Goal: Task Accomplishment & Management: Use online tool/utility

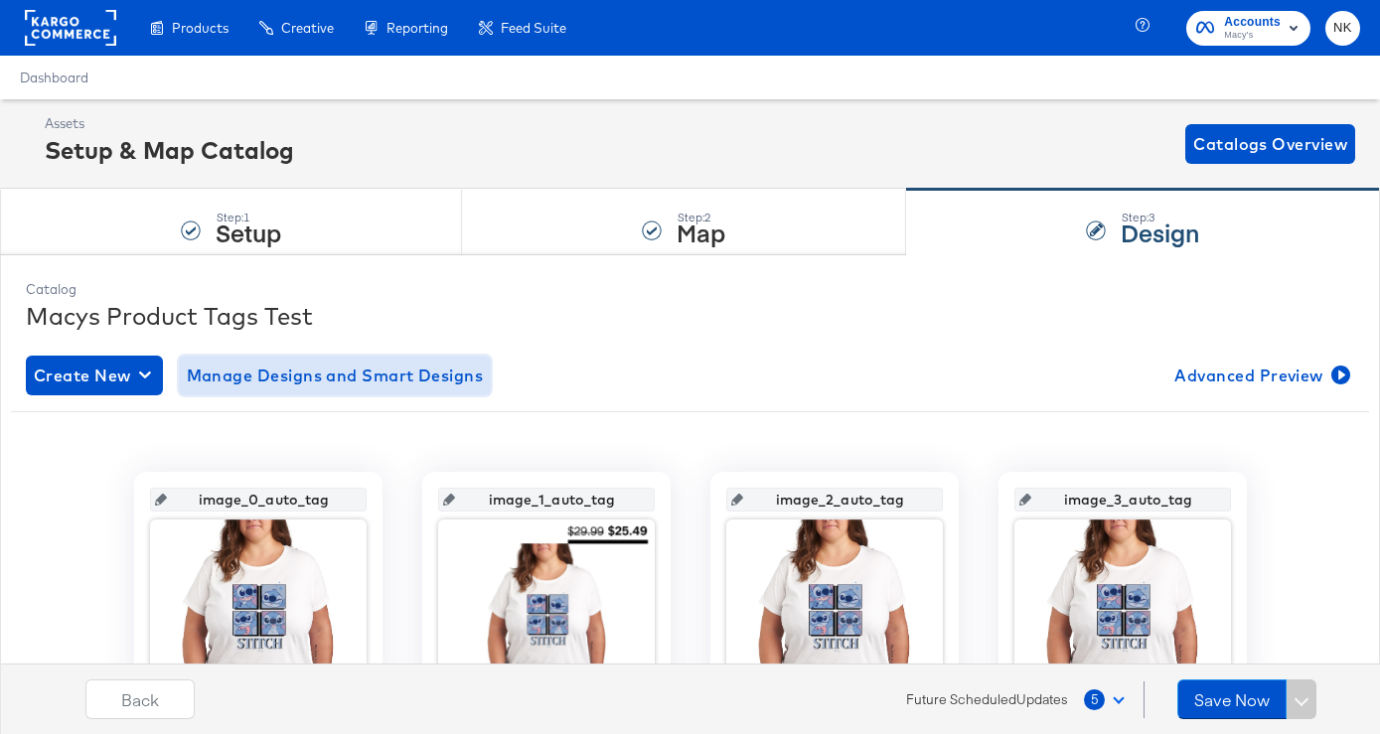
click at [340, 383] on span "Manage Designs and Smart Designs" at bounding box center [335, 376] width 297 height 28
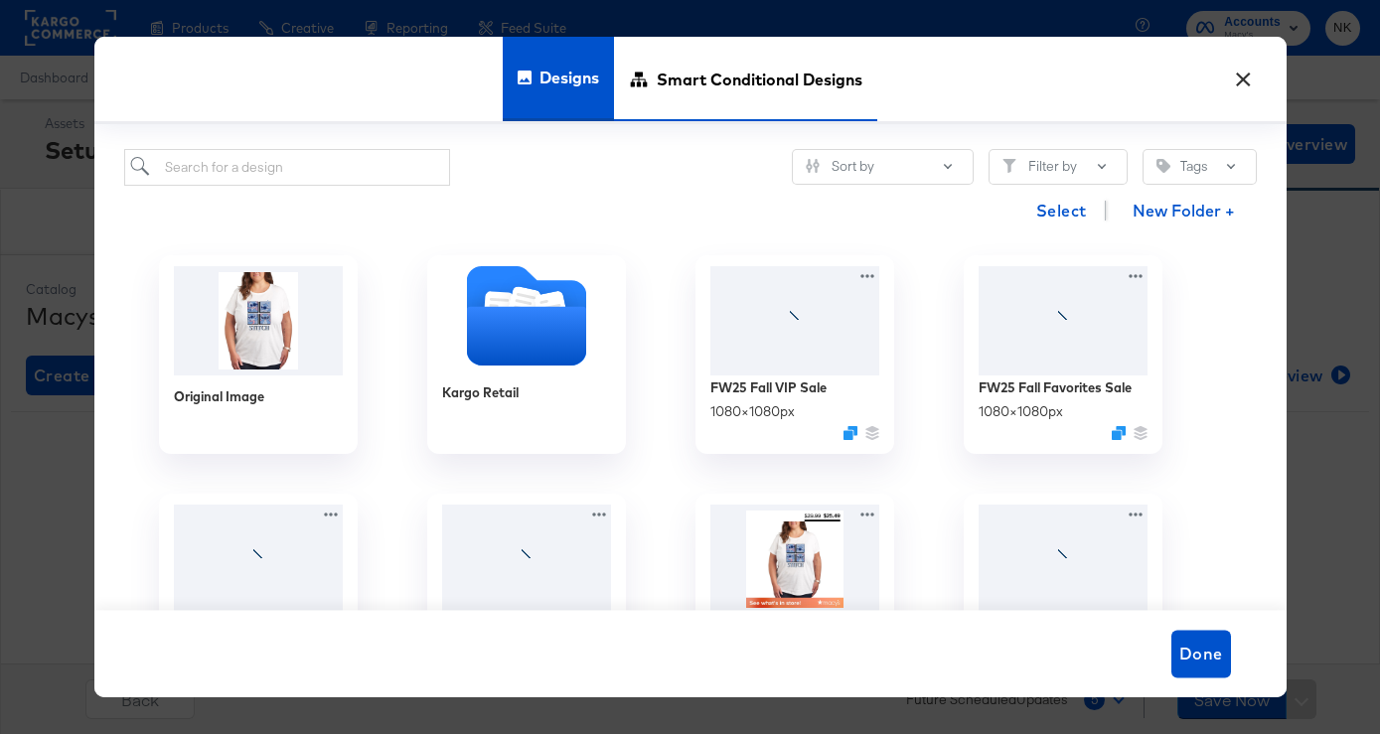
click at [714, 79] on span "Smart Conditional Designs" at bounding box center [760, 78] width 206 height 87
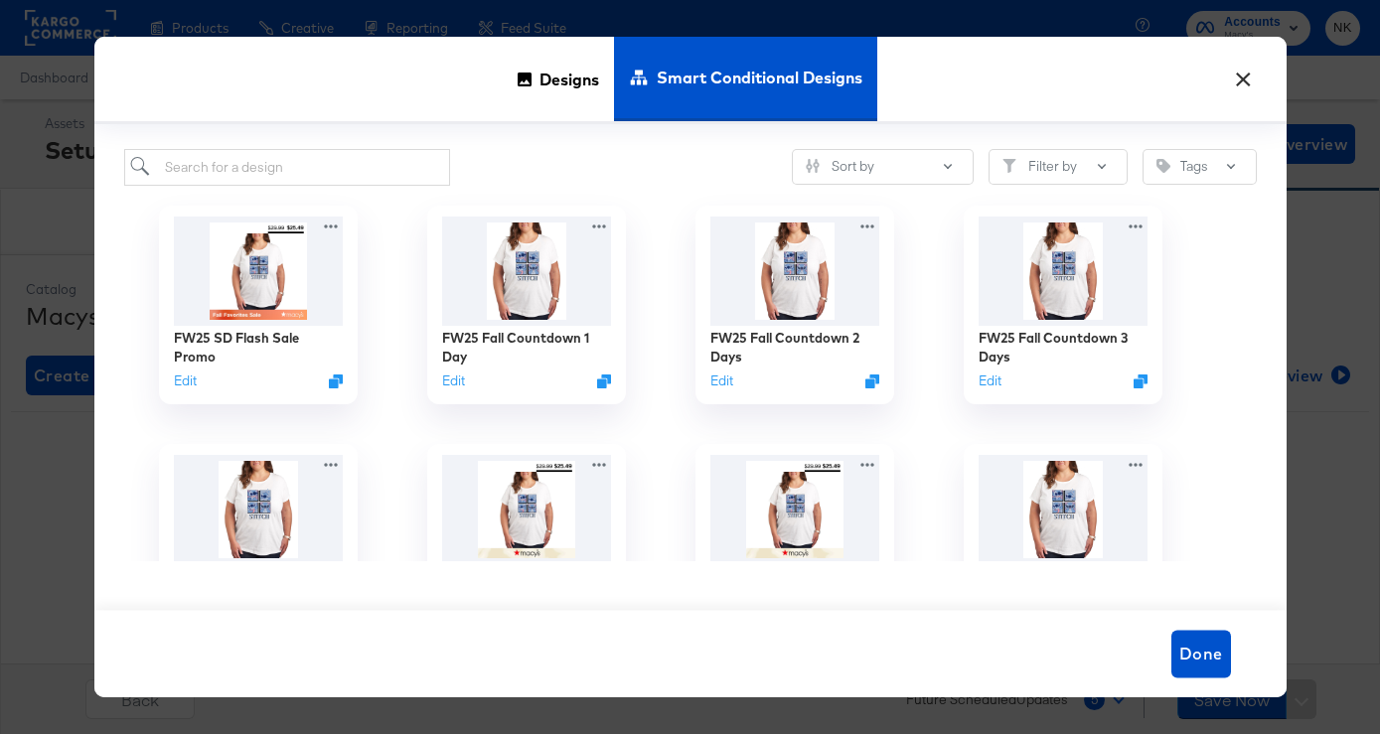
click at [667, 77] on span "Smart Conditional Designs" at bounding box center [760, 77] width 206 height 87
drag, startPoint x: 667, startPoint y: 77, endPoint x: 827, endPoint y: 78, distance: 160.0
click at [827, 78] on span "Smart Conditional Designs" at bounding box center [760, 77] width 206 height 87
click at [1251, 82] on button "×" at bounding box center [1244, 75] width 36 height 36
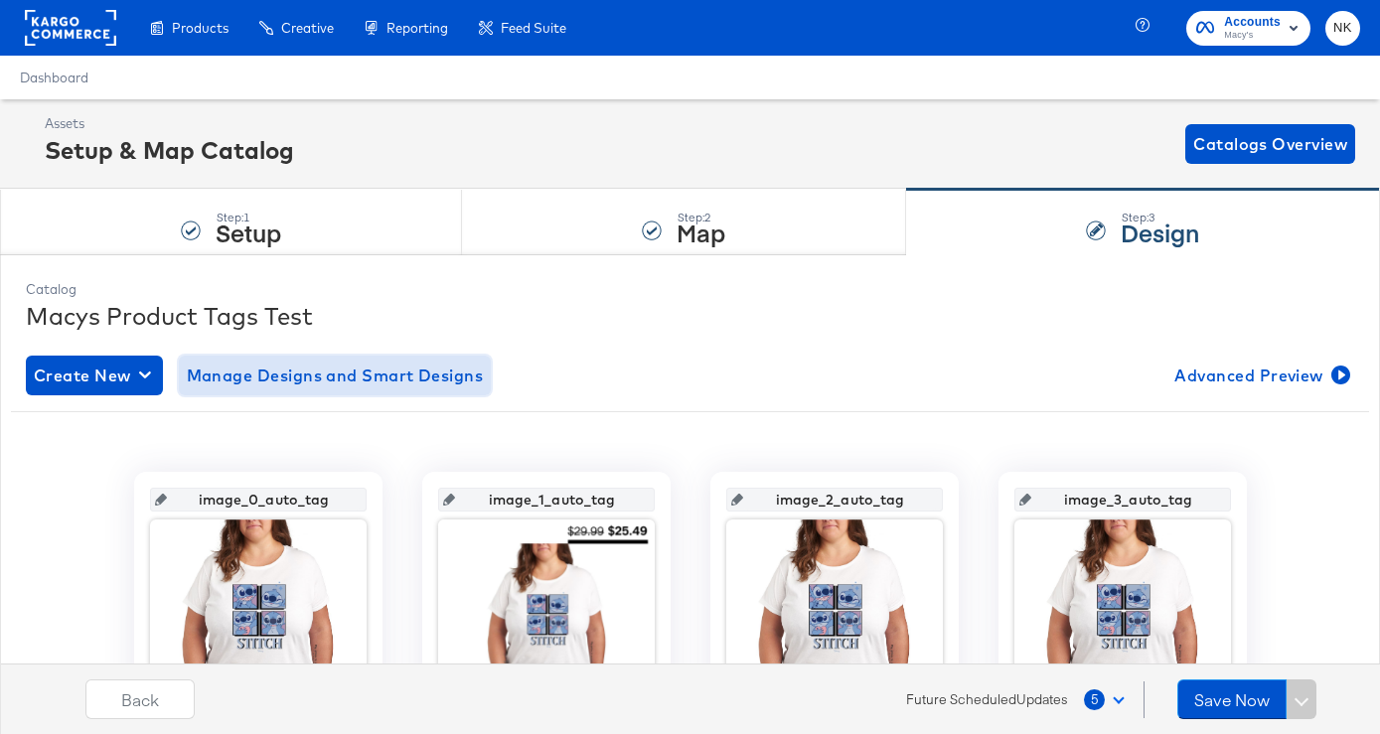
click at [383, 376] on span "Manage Designs and Smart Designs" at bounding box center [335, 376] width 297 height 28
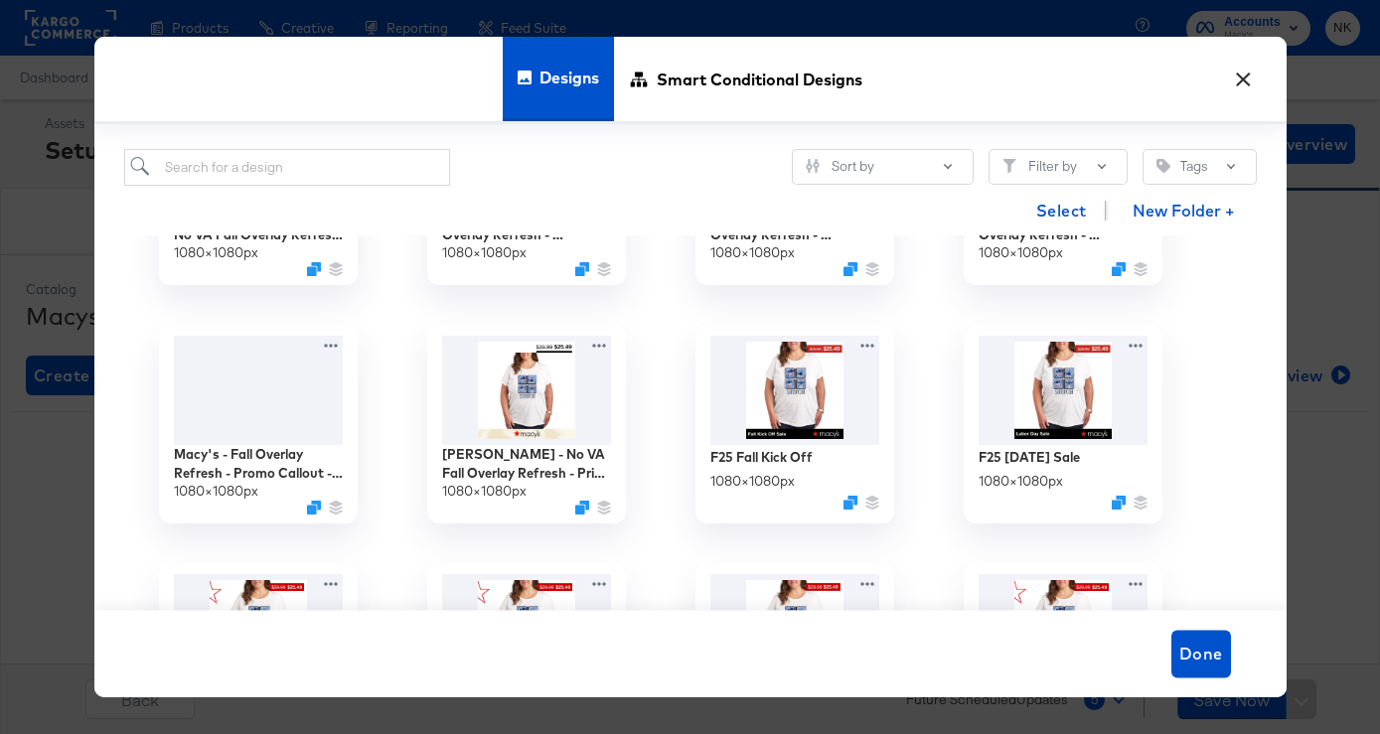
scroll to position [652, 0]
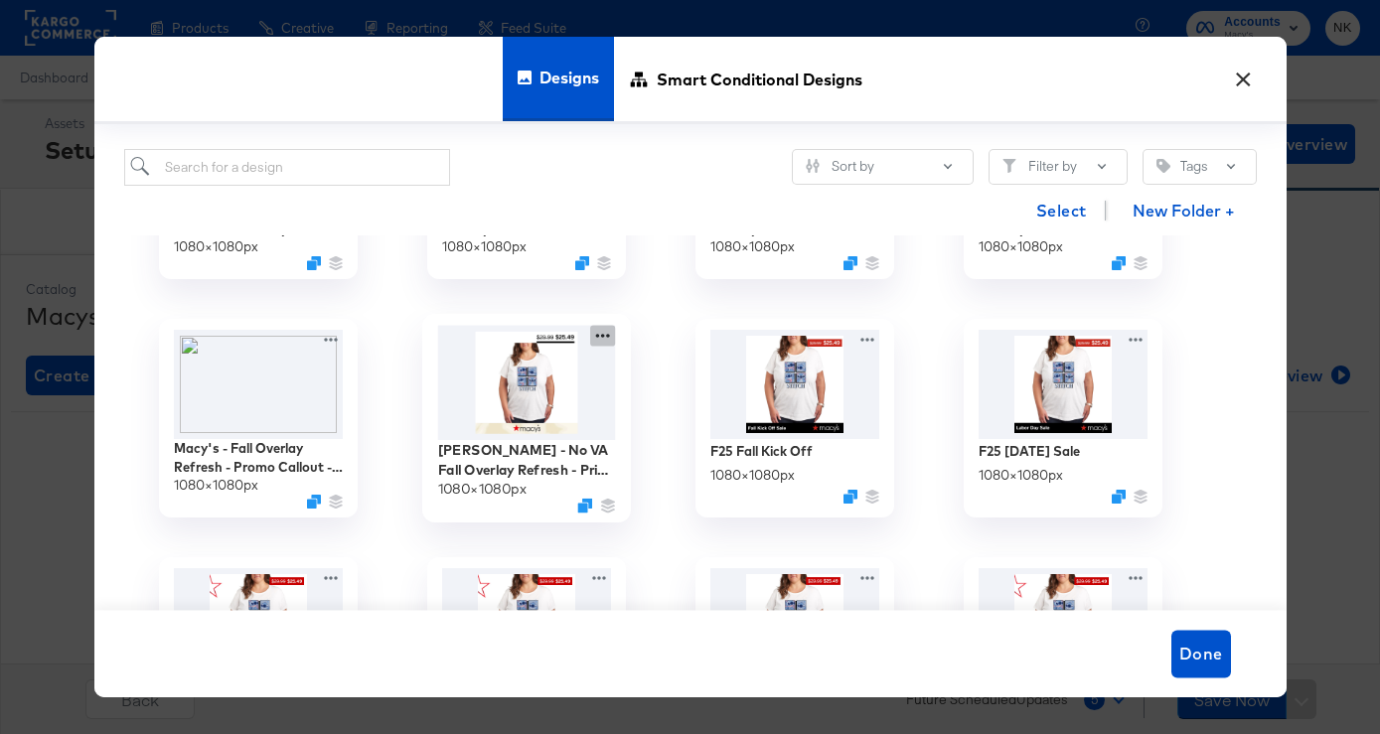
click at [605, 336] on icon at bounding box center [602, 336] width 25 height 21
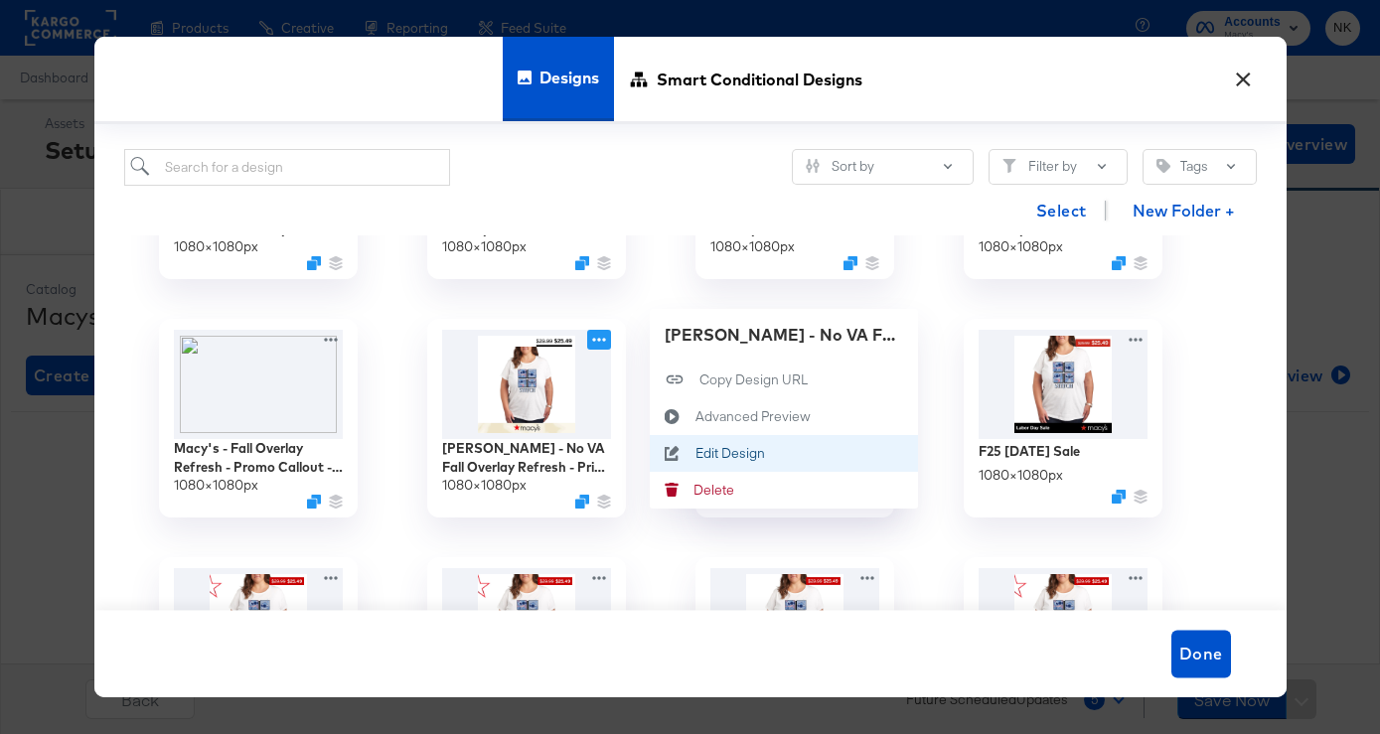
click at [708, 464] on button "Edit Design Edit Design" at bounding box center [784, 453] width 268 height 37
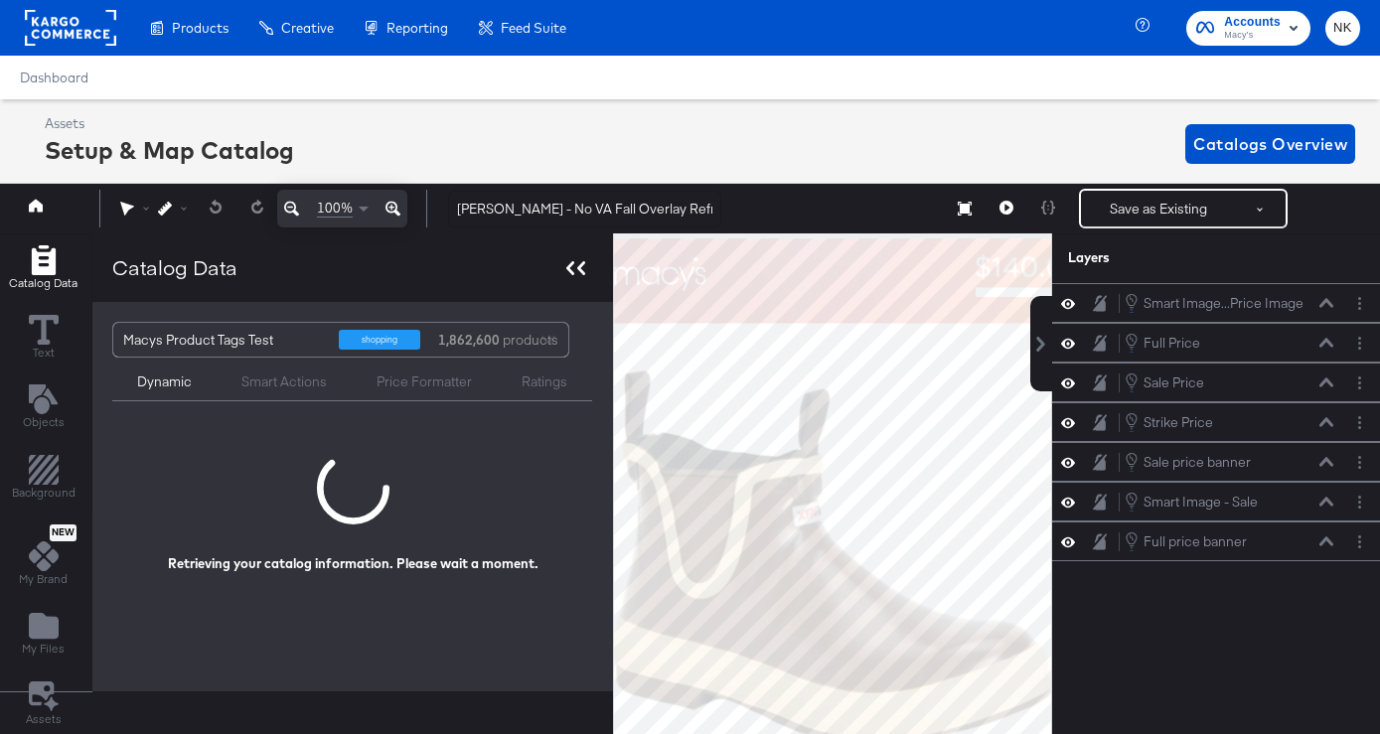
click at [566, 271] on icon at bounding box center [570, 268] width 8 height 14
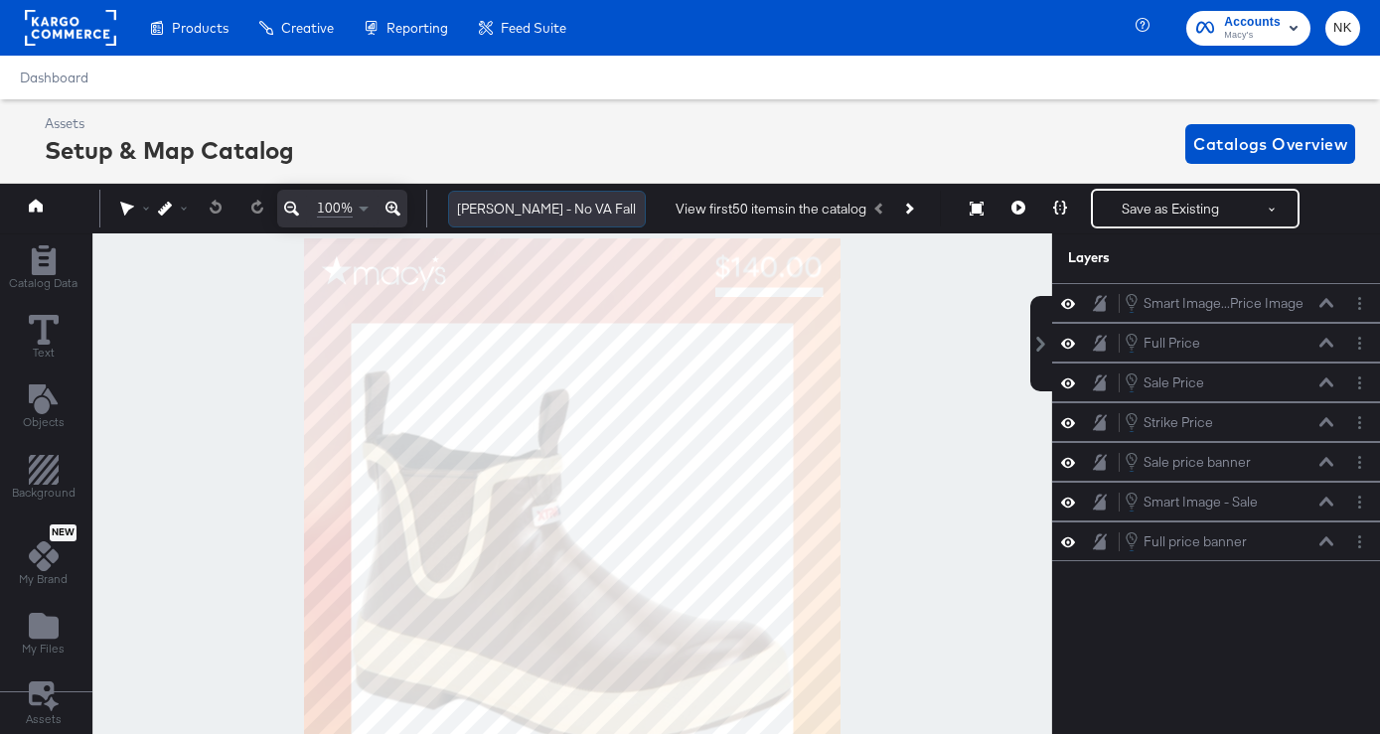
click at [471, 210] on input "[PERSON_NAME] - No VA Fall Overlay Refresh - Price Strike / Full Price" at bounding box center [547, 209] width 198 height 37
drag, startPoint x: 471, startPoint y: 210, endPoint x: 649, endPoint y: 216, distance: 177.9
click at [649, 216] on div "Macy's - No VA Fall Overlay Refresh - Price Strike / Full Price View first 50 i…" at bounding box center [898, 209] width 933 height 40
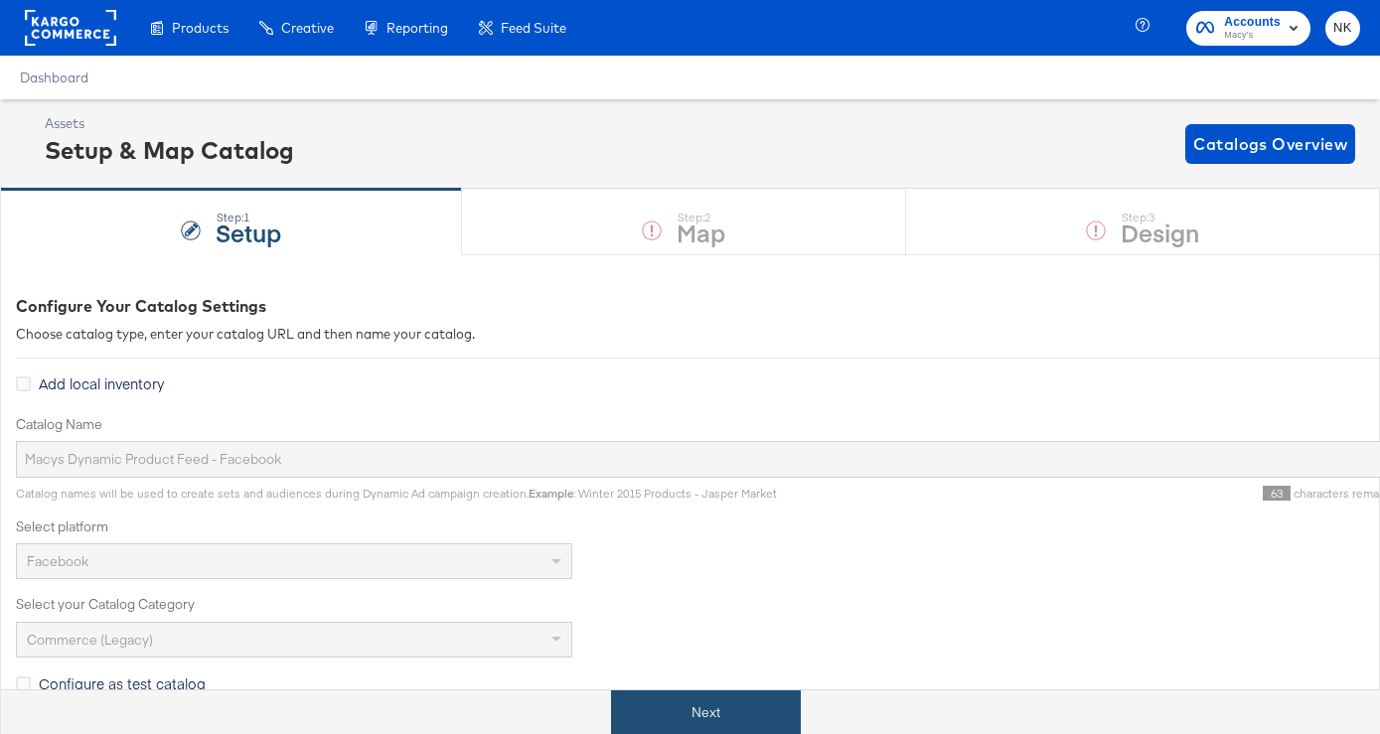
click at [707, 712] on button "Next" at bounding box center [706, 712] width 190 height 45
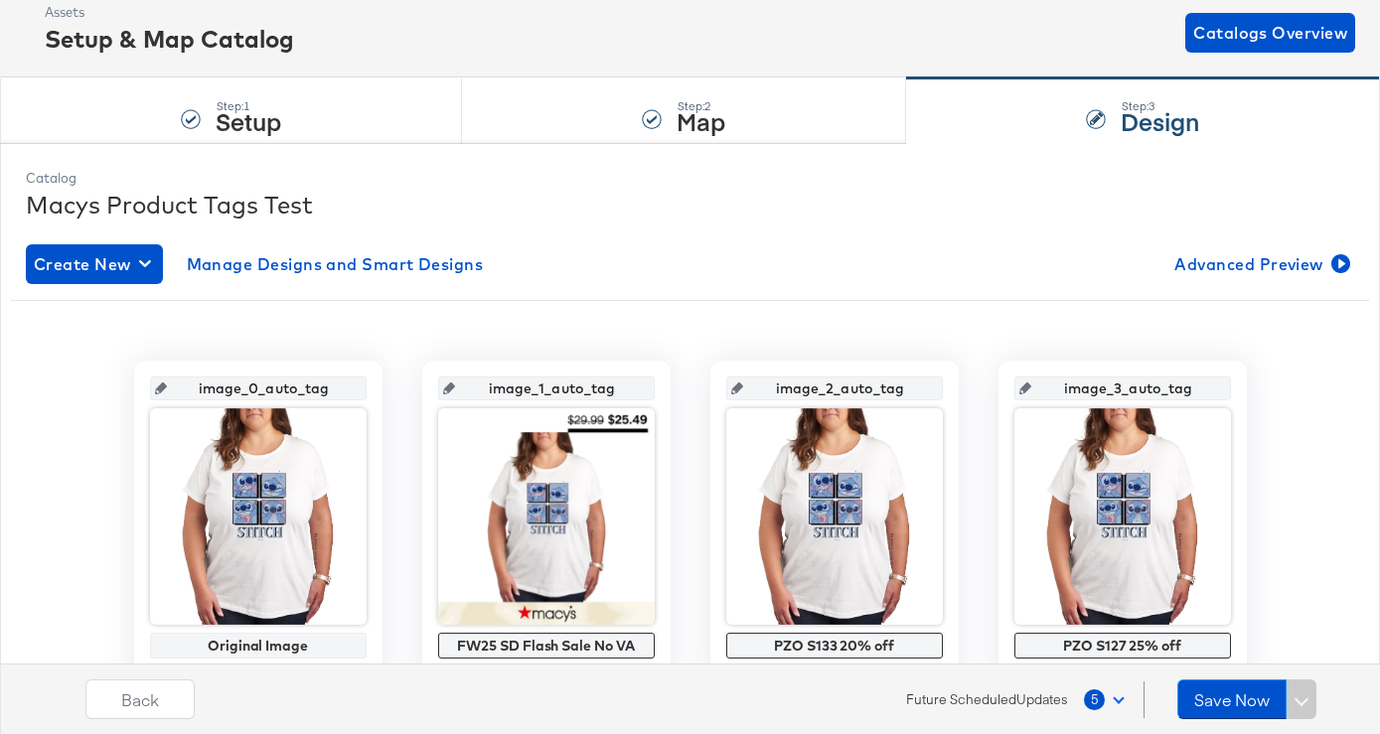
scroll to position [240, 0]
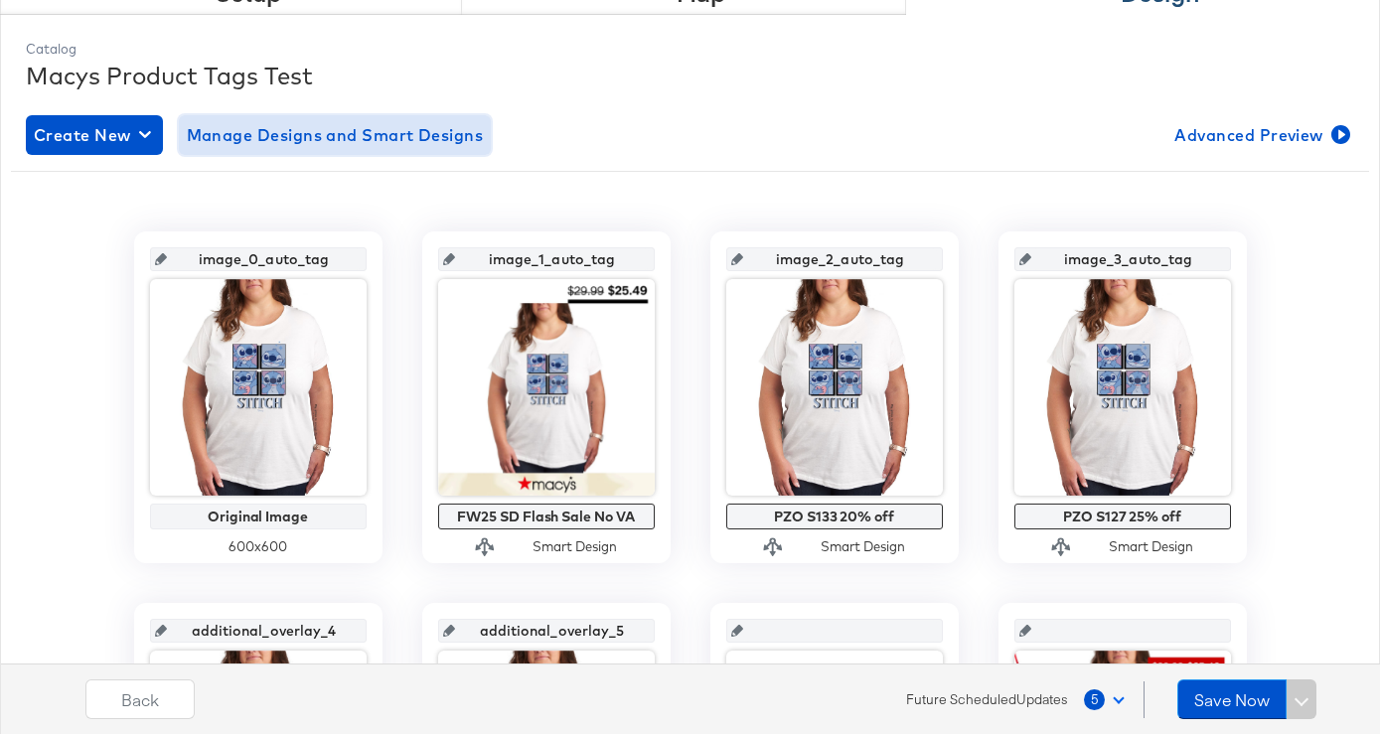
click at [386, 129] on span "Manage Designs and Smart Designs" at bounding box center [335, 135] width 297 height 28
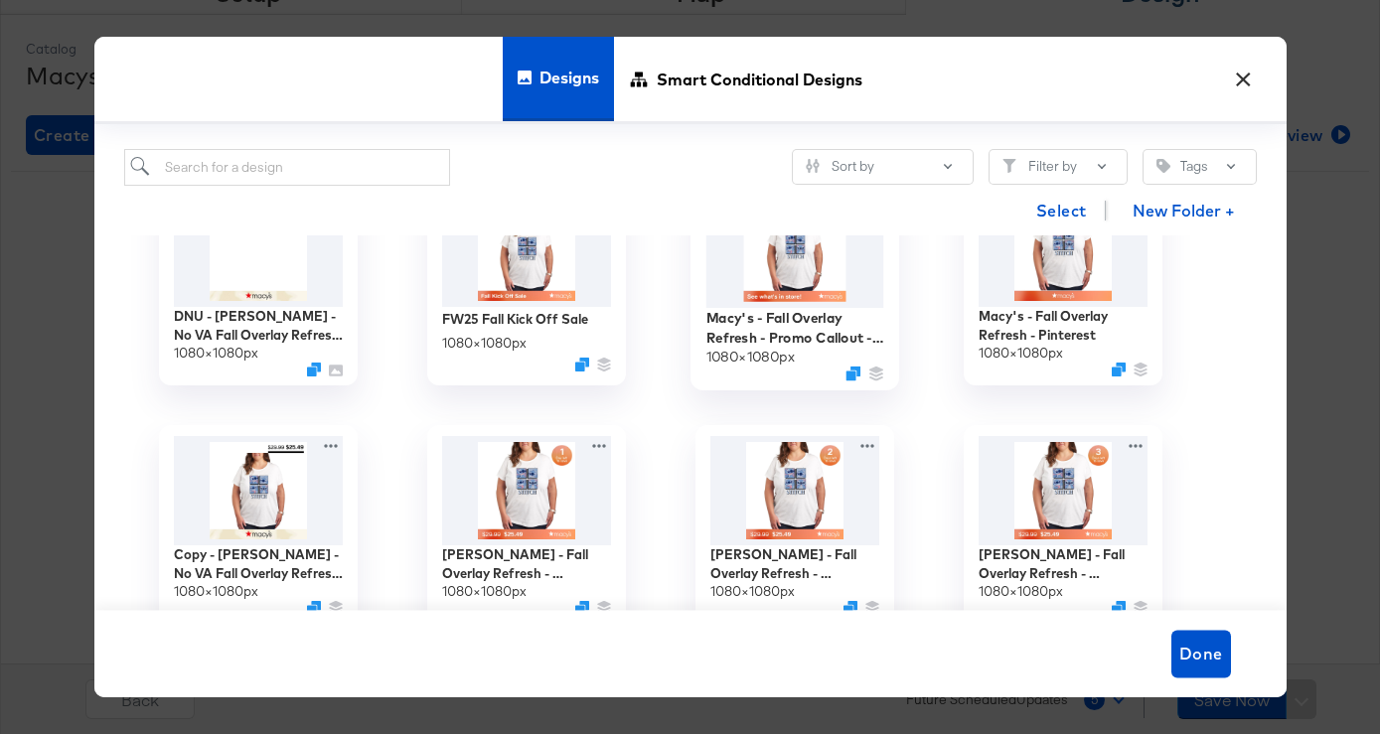
scroll to position [309, 0]
